Goal: Check status: Check status

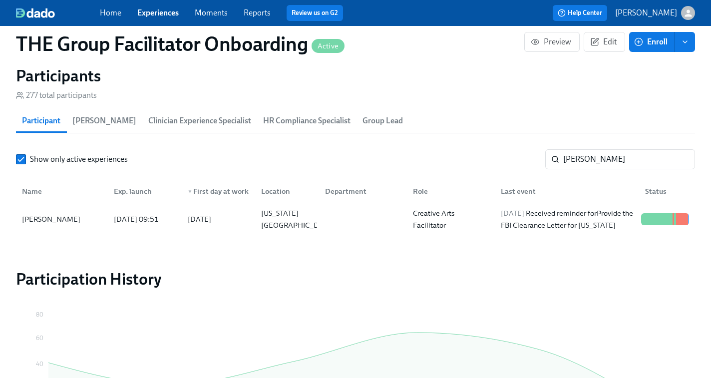
scroll to position [0, 14299]
click at [599, 154] on input "rebecca" at bounding box center [629, 159] width 132 height 20
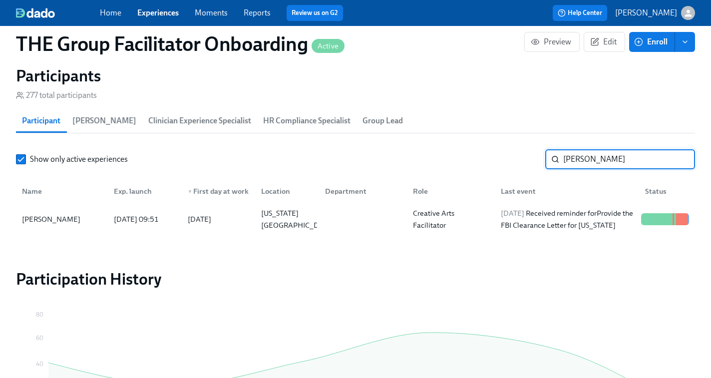
click at [599, 154] on input "rebecca" at bounding box center [629, 159] width 132 height 20
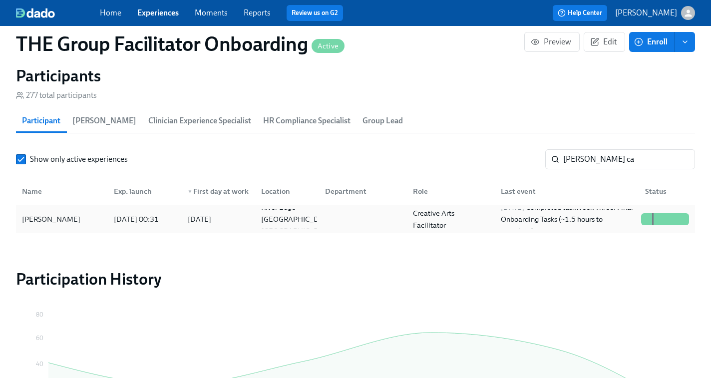
click at [457, 224] on div "Creative Arts Facilitator" at bounding box center [451, 219] width 84 height 24
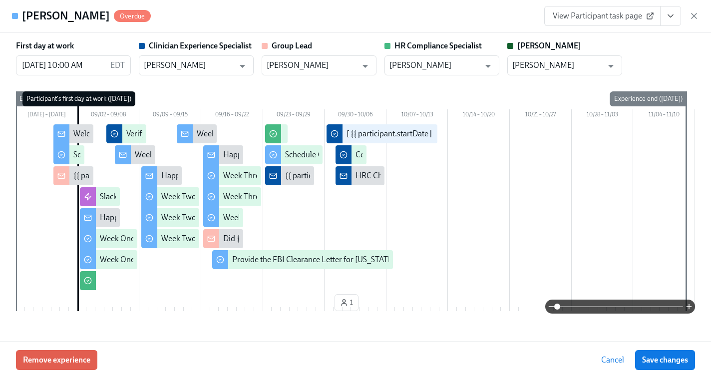
click at [672, 17] on icon "View task page" at bounding box center [670, 16] width 10 height 10
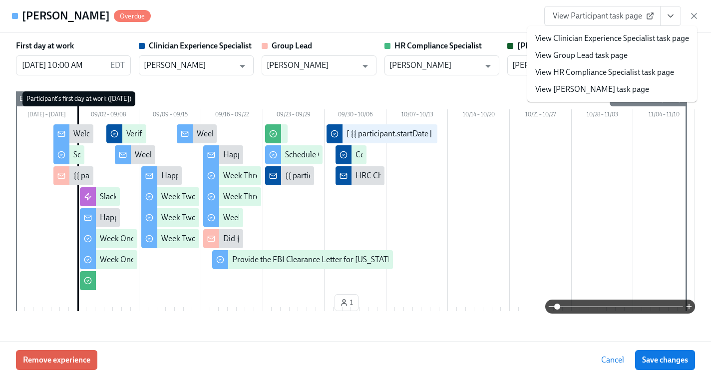
click at [597, 35] on link "View Clinician Experience Specialist task page" at bounding box center [612, 38] width 154 height 11
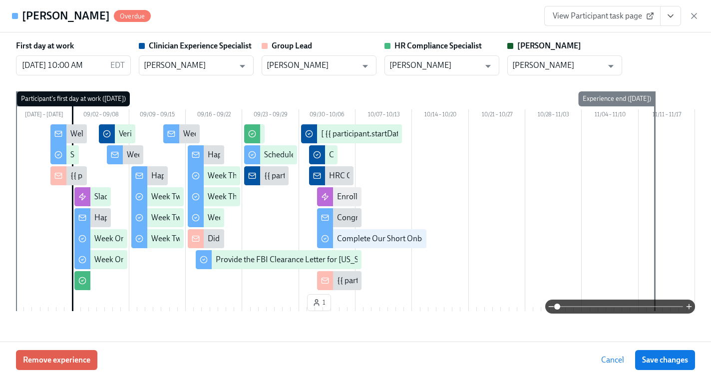
click at [692, 17] on icon "button" at bounding box center [694, 16] width 10 height 10
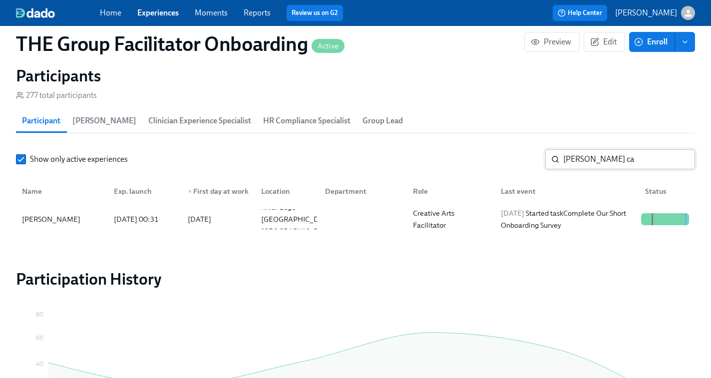
click at [600, 161] on input "jessica ca" at bounding box center [629, 159] width 132 height 20
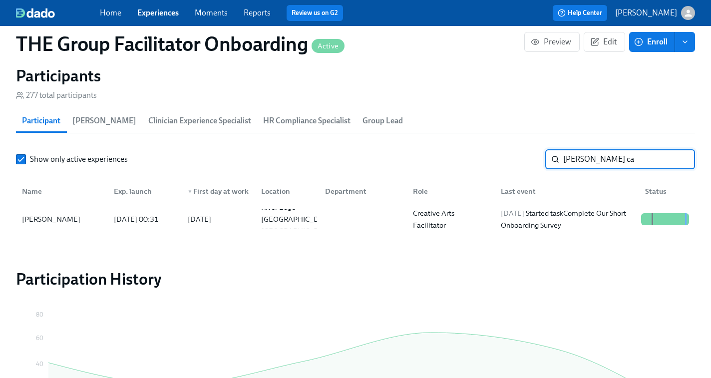
click at [600, 161] on input "jessica ca" at bounding box center [629, 159] width 132 height 20
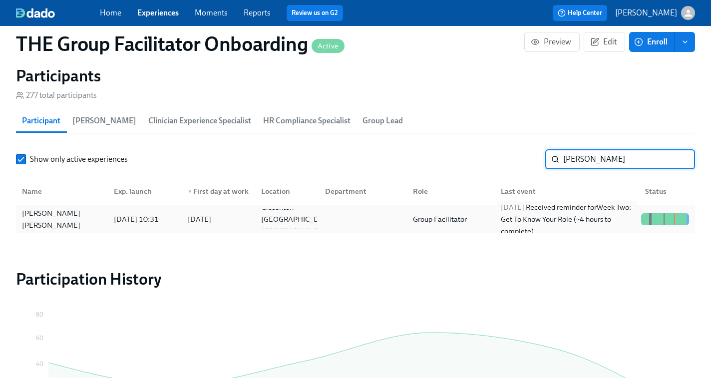
click at [603, 221] on div "2025/10/01 Received reminder for Week Two: Get To Know Your Role (~4 hours to c…" at bounding box center [567, 219] width 140 height 36
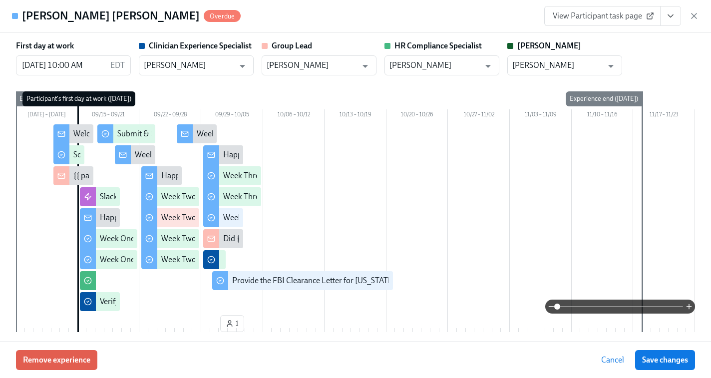
click at [664, 17] on button "View task page" at bounding box center [670, 16] width 21 height 20
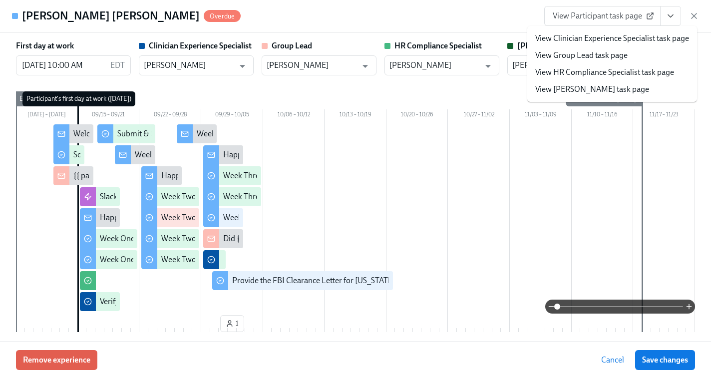
click at [583, 75] on link "View HR Compliance Specialist task page" at bounding box center [604, 72] width 139 height 11
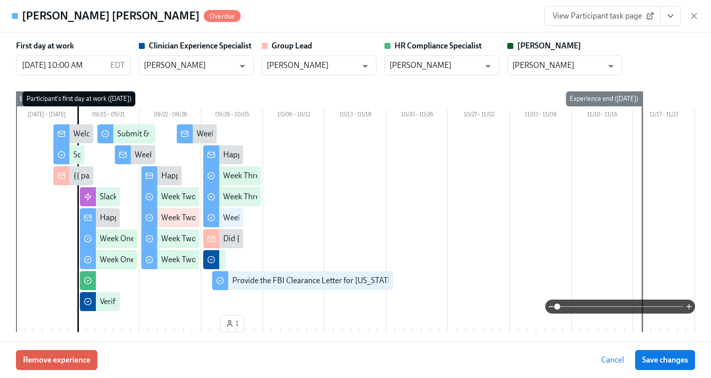
click at [613, 21] on link "View Participant task page" at bounding box center [602, 16] width 116 height 20
click at [694, 13] on icon "button" at bounding box center [694, 16] width 10 height 10
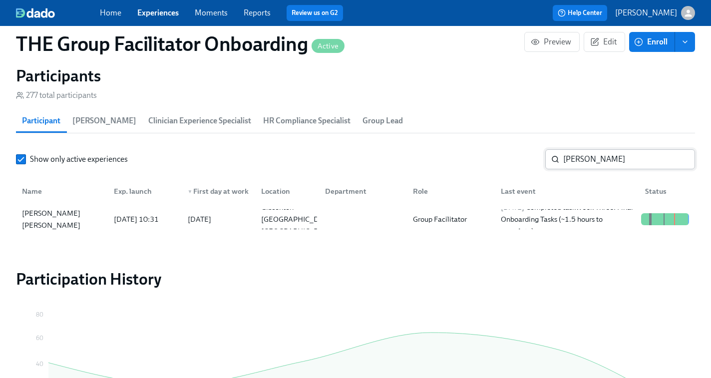
click at [577, 165] on input "karen" at bounding box center [629, 159] width 132 height 20
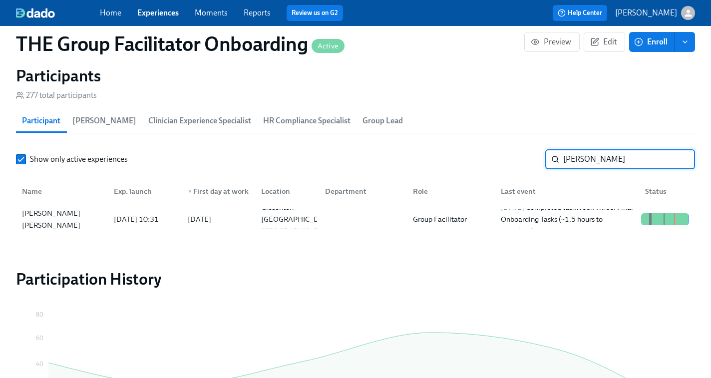
click at [577, 165] on input "karen" at bounding box center [629, 159] width 132 height 20
paste input "[PERSON_NAME]"
click at [573, 217] on div "2025/10/02 Completed task Week Three: Final Onboarding Tasks (~1.5 hours to com…" at bounding box center [567, 219] width 140 height 36
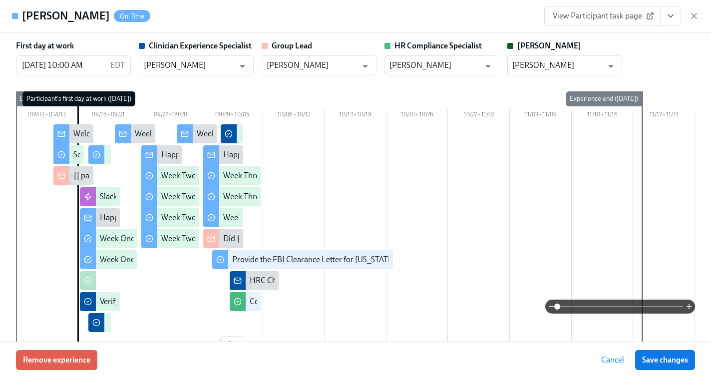
click at [673, 13] on icon "View task page" at bounding box center [670, 16] width 10 height 10
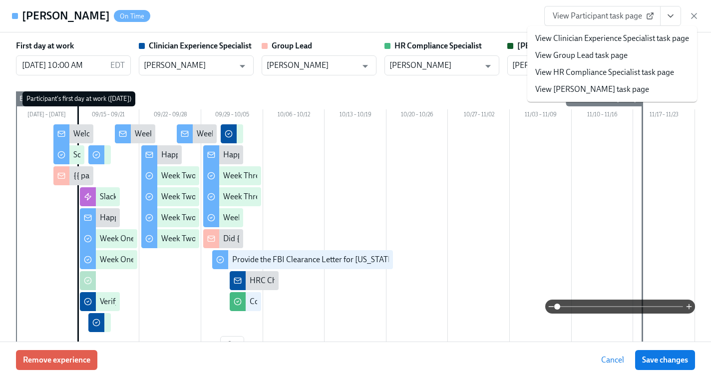
click at [603, 71] on link "View HR Compliance Specialist task page" at bounding box center [604, 72] width 139 height 11
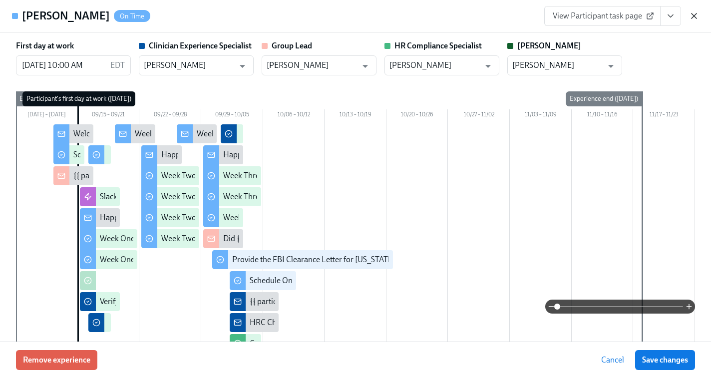
click at [695, 17] on icon "button" at bounding box center [694, 16] width 10 height 10
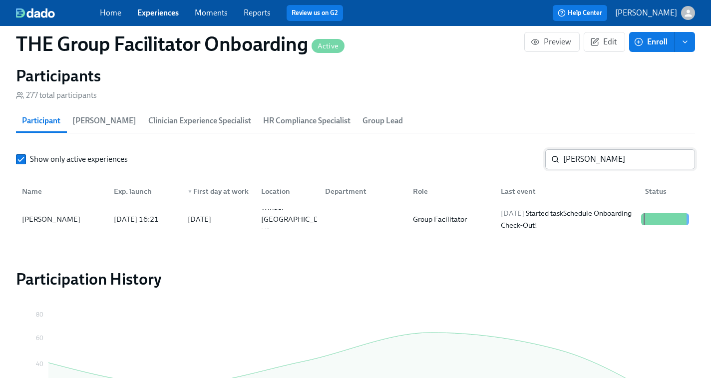
click at [599, 155] on input "[PERSON_NAME]" at bounding box center [629, 159] width 132 height 20
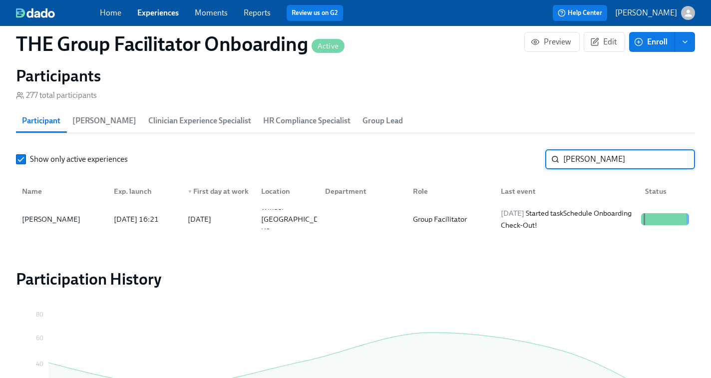
click at [599, 155] on input "[PERSON_NAME]" at bounding box center [629, 159] width 132 height 20
paste input "Torre Coulter"
type input "Torre Coulter"
click at [603, 224] on div "2025/09/18 Completed task Schedule Onboarding Check-Out!" at bounding box center [567, 219] width 140 height 24
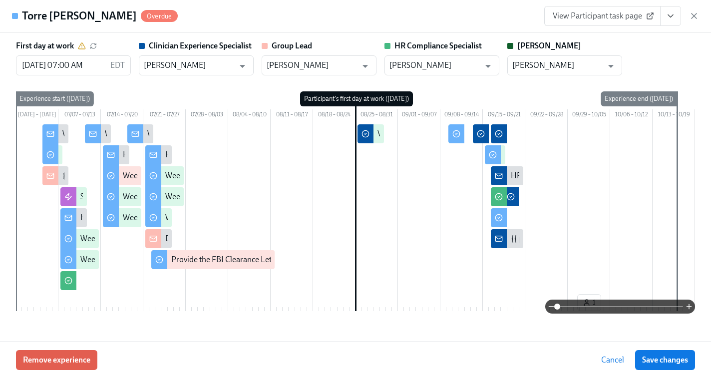
click at [623, 17] on span "View Participant task page" at bounding box center [602, 16] width 99 height 10
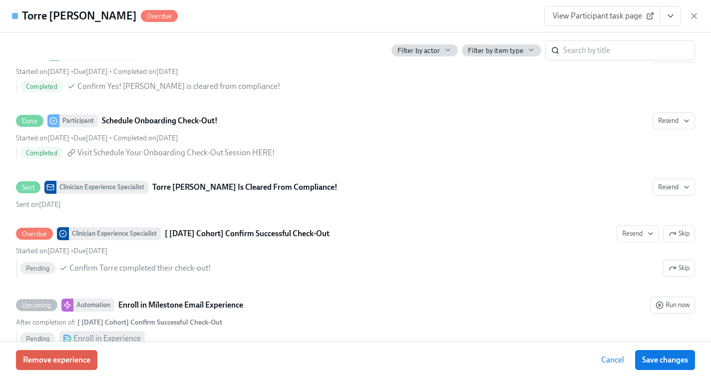
scroll to position [2409, 0]
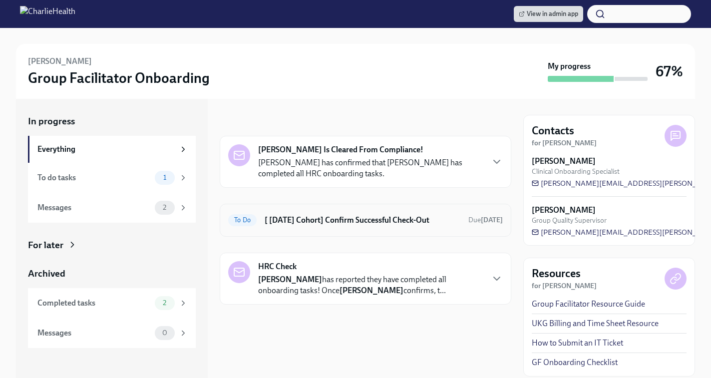
click at [353, 220] on h6 "[ [DATE] Cohort] Confirm Successful Check-Out" at bounding box center [363, 220] width 196 height 11
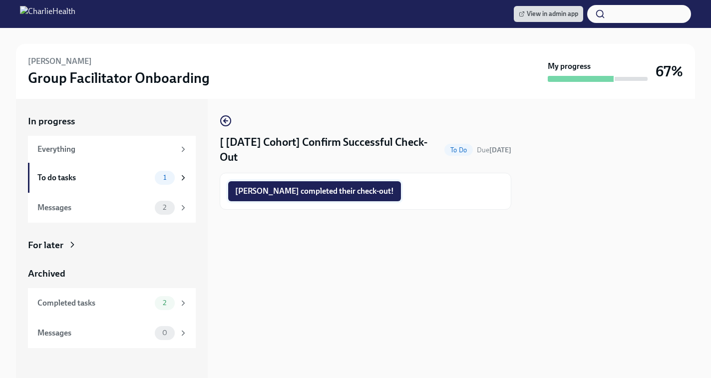
click at [317, 188] on span "[PERSON_NAME] completed their check-out!" at bounding box center [314, 191] width 159 height 10
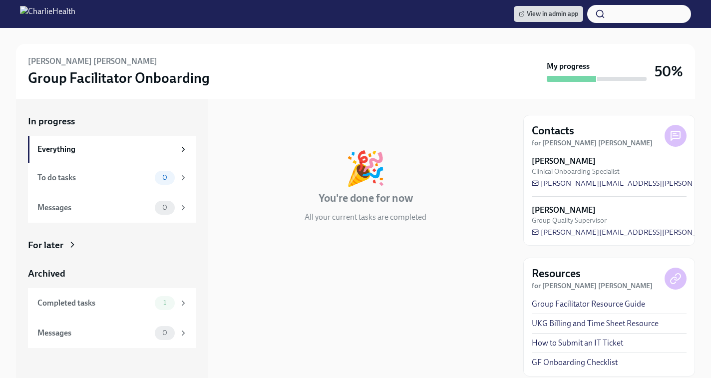
click at [46, 247] on div "For later" at bounding box center [45, 245] width 35 height 13
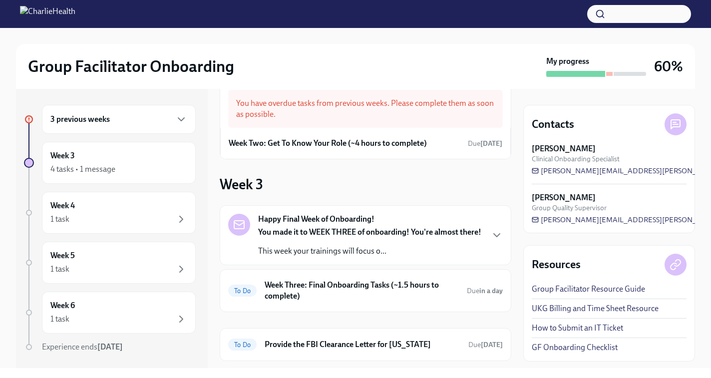
scroll to position [42, 0]
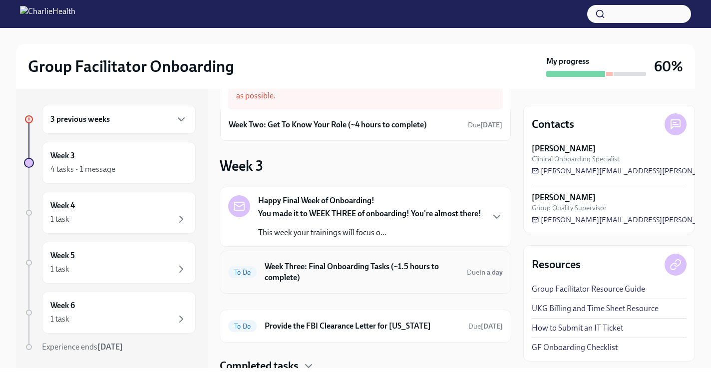
click at [302, 283] on h6 "Week Three: Final Onboarding Tasks (~1.5 hours to complete)" at bounding box center [362, 272] width 194 height 22
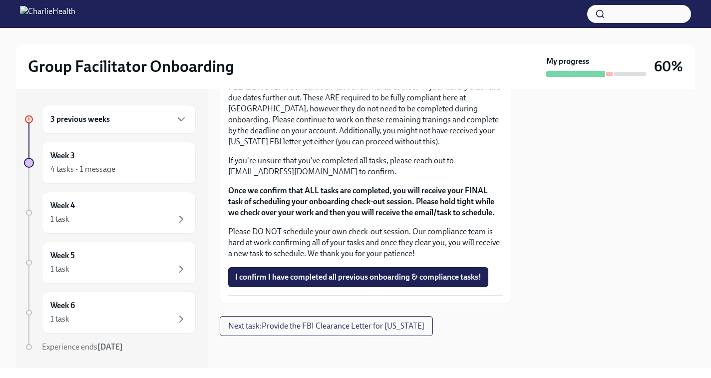
scroll to position [886, 0]
click at [292, 280] on span "I confirm I have completed all previous onboarding & compliance tasks!" at bounding box center [358, 277] width 246 height 10
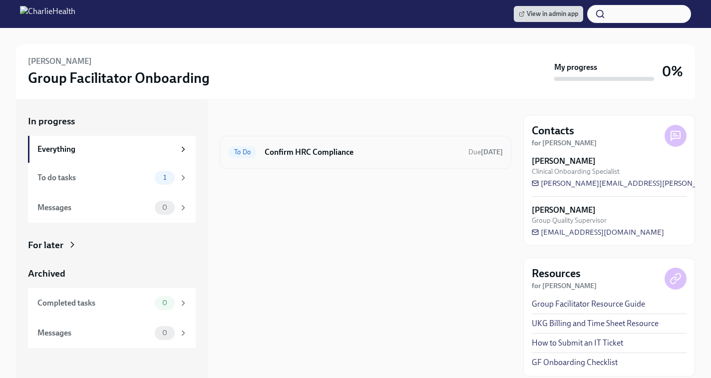
click at [329, 156] on h6 "Confirm HRC Compliance" at bounding box center [363, 152] width 196 height 11
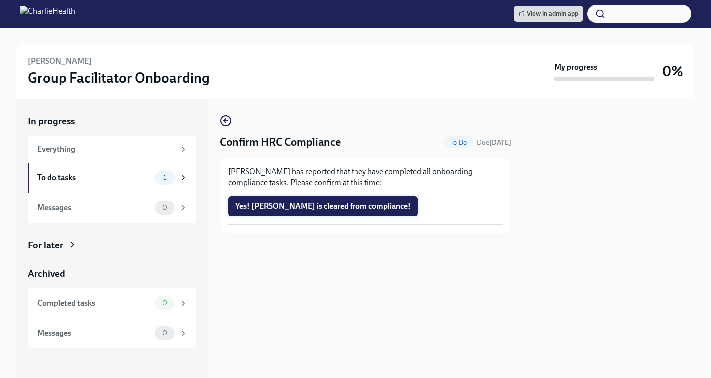
click at [294, 210] on span "Yes! [PERSON_NAME] is cleared from compliance!" at bounding box center [323, 206] width 176 height 10
